Goal: Task Accomplishment & Management: Use online tool/utility

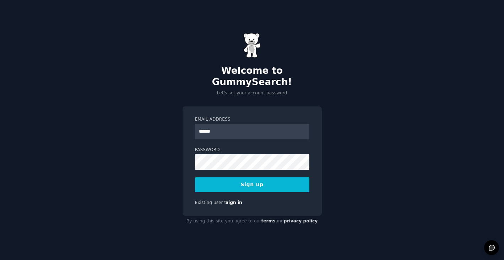
type input "**********"
click at [280, 183] on button "Sign up" at bounding box center [252, 185] width 114 height 15
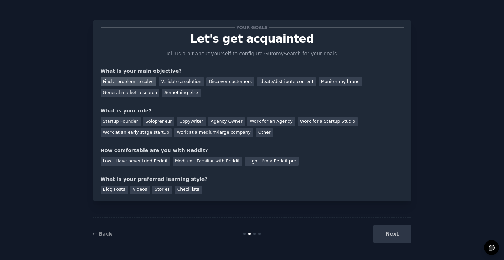
click at [139, 81] on div "Find a problem to solve" at bounding box center [129, 81] width 56 height 9
click at [177, 80] on div "Validate a solution" at bounding box center [181, 81] width 45 height 9
click at [222, 80] on div "Discover customers" at bounding box center [230, 81] width 48 height 9
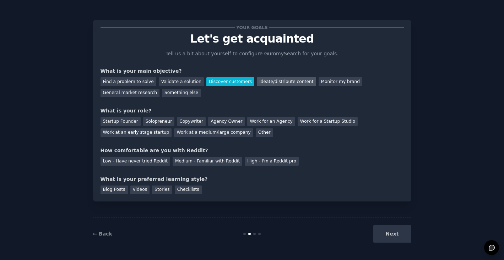
click at [262, 82] on div "Ideate/distribute content" at bounding box center [286, 81] width 59 height 9
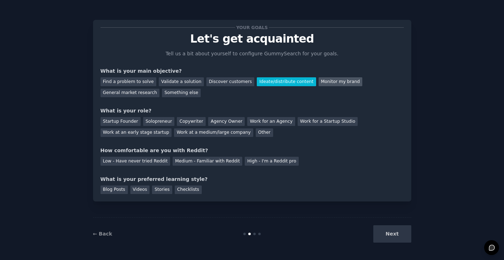
click at [319, 81] on div "Monitor my brand" at bounding box center [341, 81] width 44 height 9
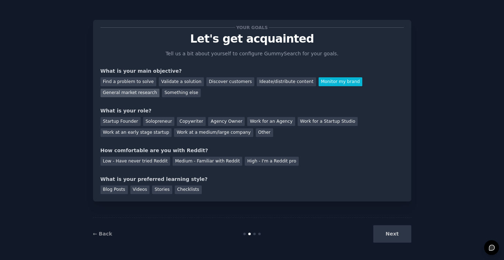
click at [144, 93] on div "General market research" at bounding box center [130, 93] width 59 height 9
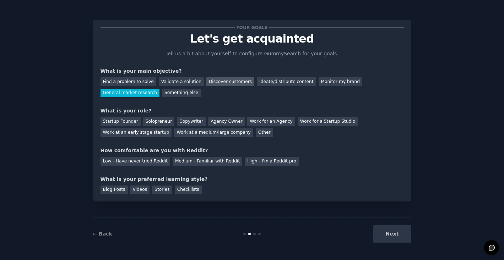
click at [232, 80] on div "Discover customers" at bounding box center [230, 81] width 48 height 9
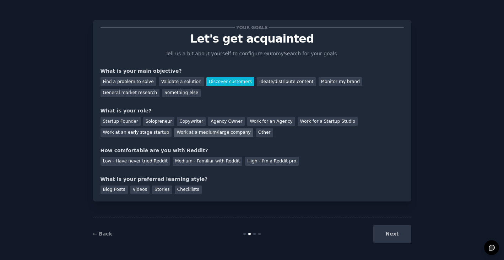
click at [222, 132] on div "Work at a medium/large company" at bounding box center [213, 133] width 79 height 9
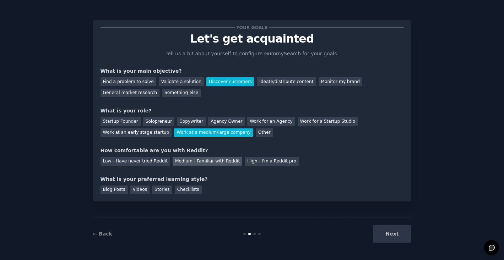
click at [211, 161] on div "Medium - Familiar with Reddit" at bounding box center [208, 161] width 70 height 9
click at [160, 189] on div "Stories" at bounding box center [162, 190] width 20 height 9
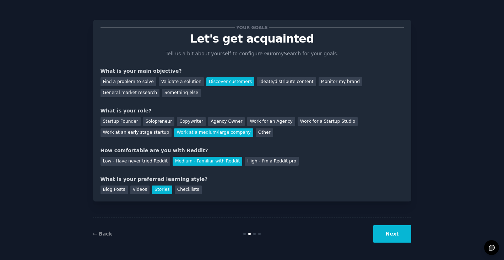
click at [384, 235] on button "Next" at bounding box center [392, 234] width 38 height 17
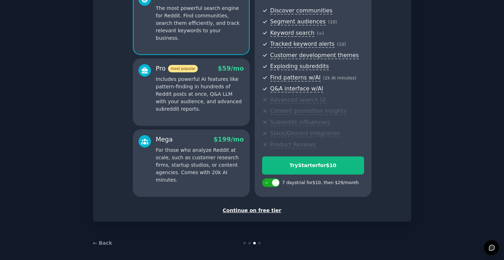
scroll to position [80, 0]
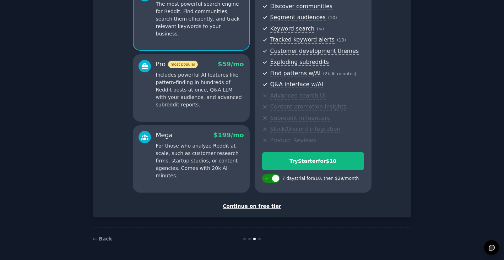
click at [269, 179] on div at bounding box center [271, 178] width 18 height 9
checkbox input "false"
click at [267, 208] on div "Continue on free tier" at bounding box center [252, 206] width 303 height 7
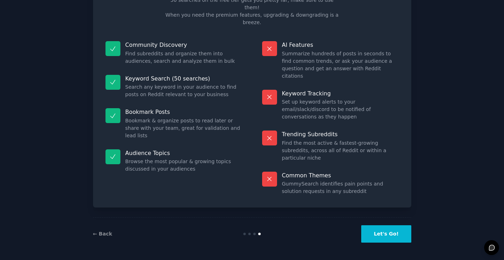
scroll to position [16, 0]
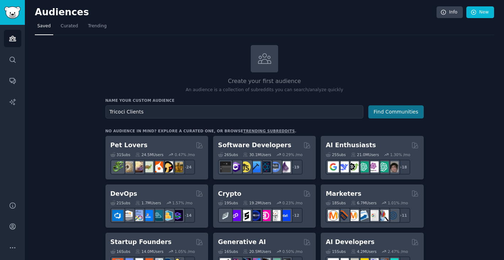
type input "Tricoci Clients"
click at [379, 111] on button "Find Communities" at bounding box center [395, 112] width 55 height 13
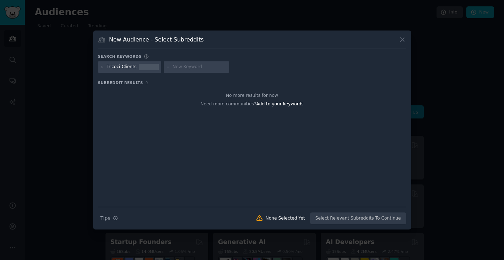
click at [204, 69] on input "text" at bounding box center [200, 67] width 54 height 6
type input "Haircuts [GEOGRAPHIC_DATA]"
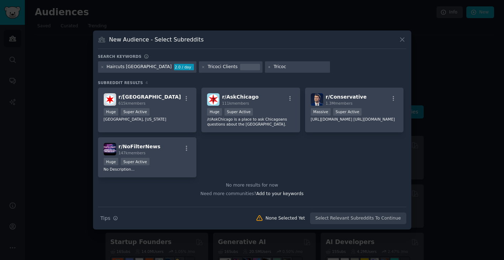
type input "Tricoci"
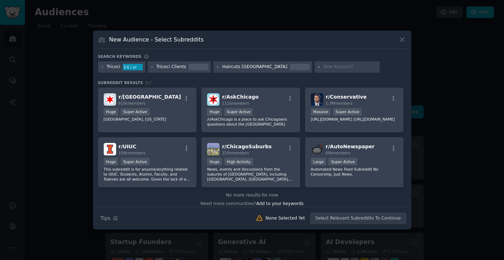
click at [330, 71] on div at bounding box center [347, 66] width 65 height 11
click at [328, 68] on input "text" at bounding box center [350, 67] width 54 height 6
type input "Salon [GEOGRAPHIC_DATA]"
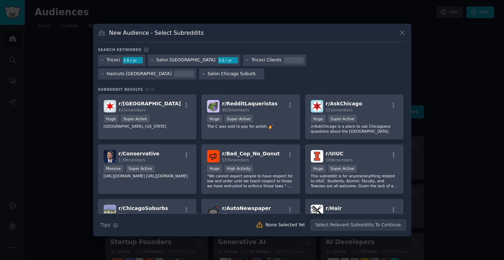
type input "Salon Chicago Suburbs"
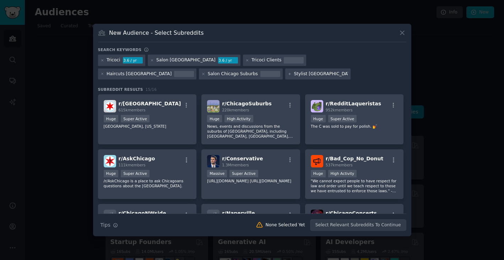
click at [294, 76] on input "Stylist [GEOGRAPHIC_DATA]" at bounding box center [321, 74] width 54 height 6
type input "Hair Stylist [GEOGRAPHIC_DATA]"
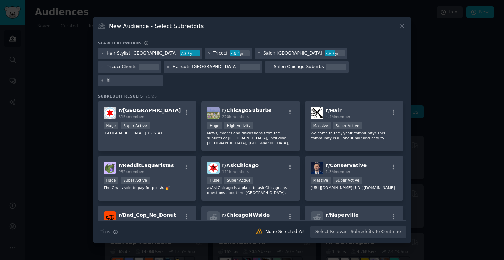
type input "h"
type input "[GEOGRAPHIC_DATA] Hair"
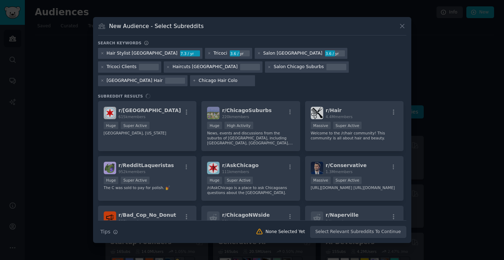
type input "Chicago Hair Color"
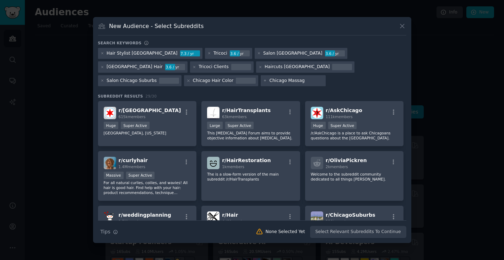
type input "Chicago Massage"
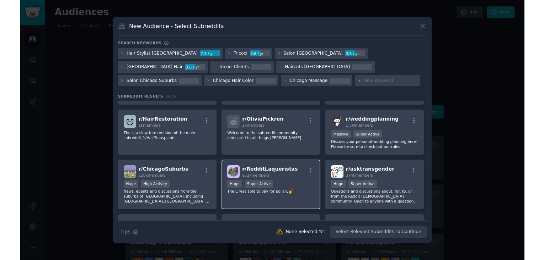
scroll to position [109, 0]
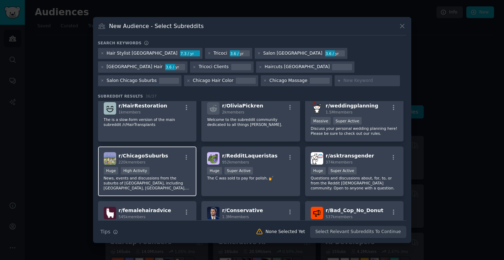
click at [186, 174] on div "Huge High Activity" at bounding box center [147, 171] width 87 height 9
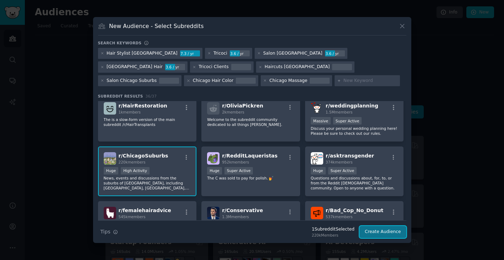
click at [399, 233] on button "Create Audience" at bounding box center [383, 232] width 47 height 12
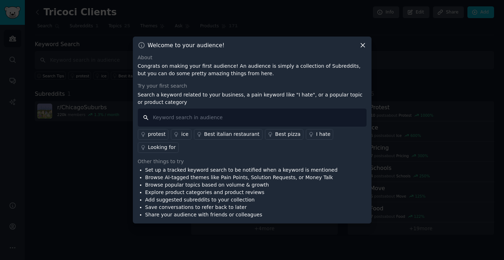
click at [337, 122] on input "text" at bounding box center [252, 118] width 229 height 18
type input "Tricoci"
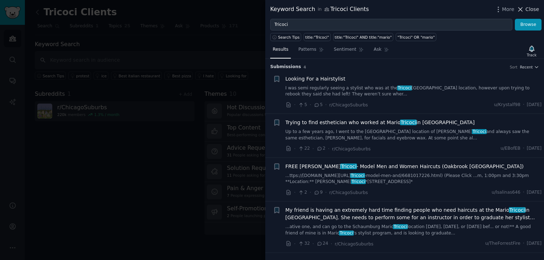
click at [504, 7] on span "Close" at bounding box center [532, 9] width 14 height 7
